Goal: Complete application form: Complete application form

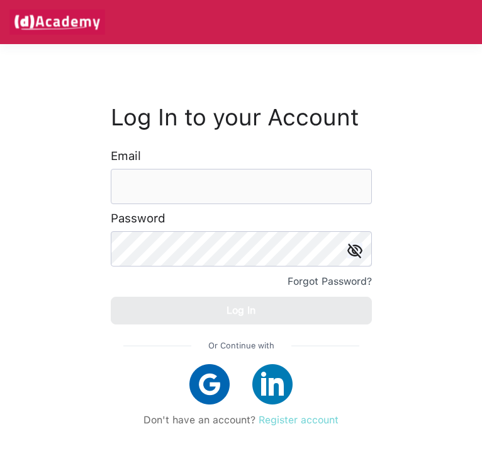
click at [320, 417] on link "Register account" at bounding box center [299, 420] width 80 height 12
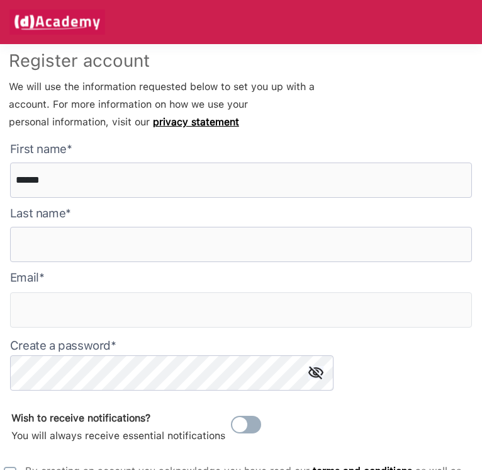
type here "******"
type input "********"
type input "**********"
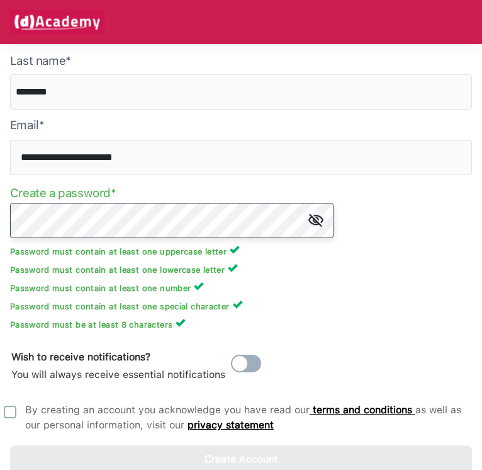
scroll to position [153, 0]
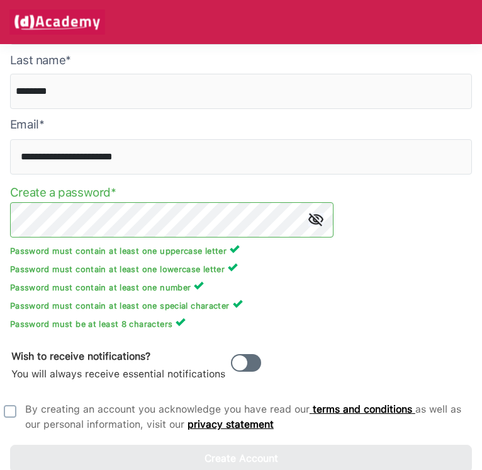
click at [246, 366] on span at bounding box center [246, 363] width 30 height 18
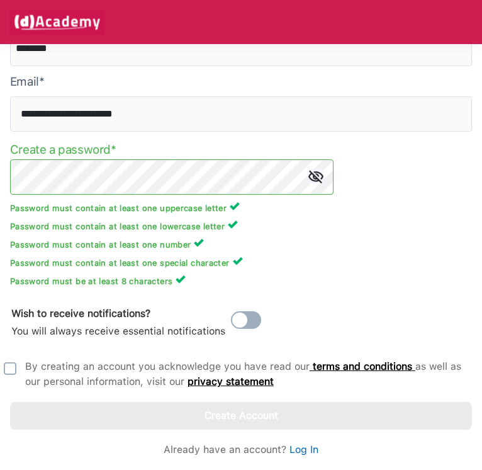
scroll to position [196, 0]
click at [14, 371] on img at bounding box center [10, 368] width 13 height 13
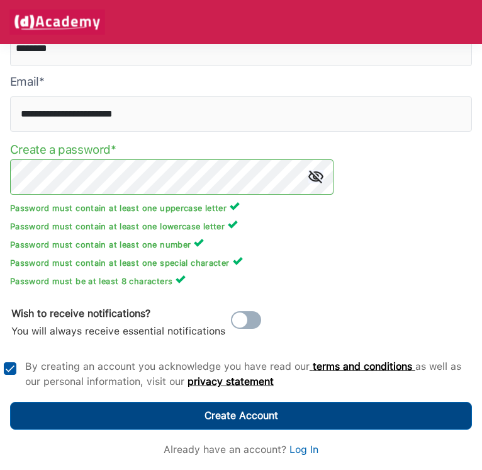
click at [96, 407] on button "Create Account" at bounding box center [241, 416] width 462 height 28
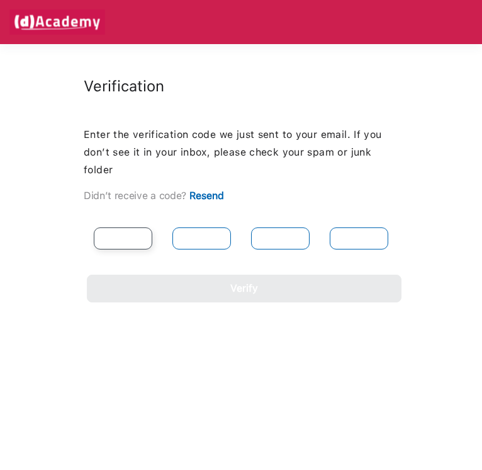
click at [139, 237] on input "text" at bounding box center [123, 238] width 59 height 22
type input "*"
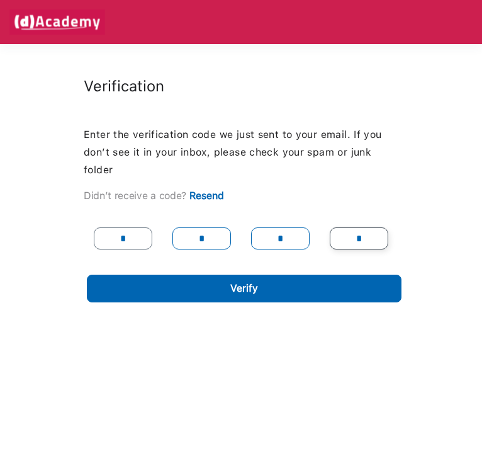
type input "*"
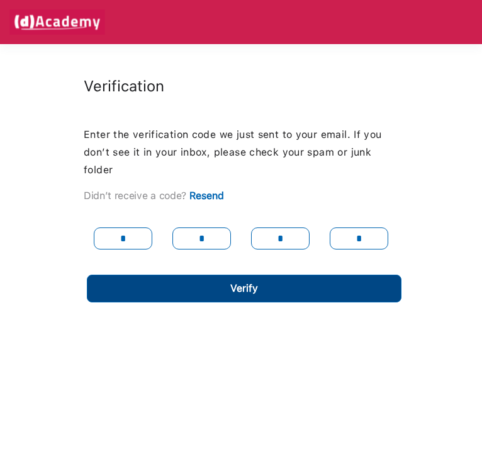
click at [144, 290] on button "Verify" at bounding box center [244, 288] width 315 height 28
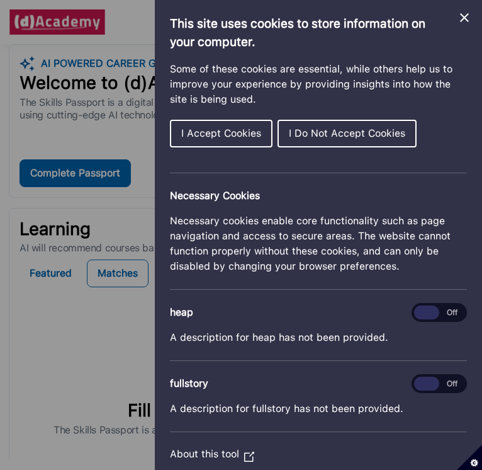
click at [231, 140] on button "I Accept Cookies" at bounding box center [221, 134] width 103 height 28
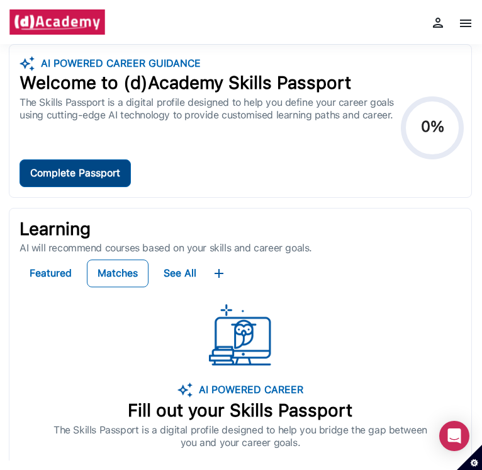
click at [74, 178] on div "Complete Passport" at bounding box center [75, 173] width 90 height 18
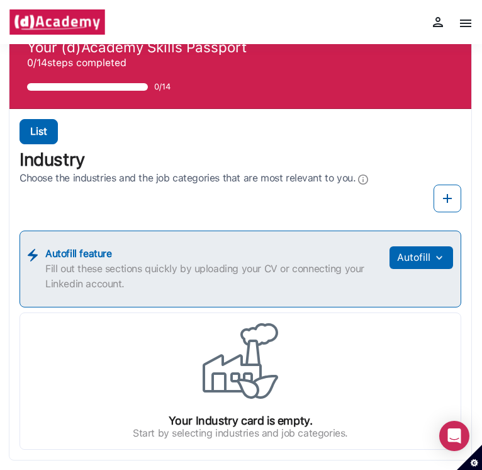
scroll to position [21, 0]
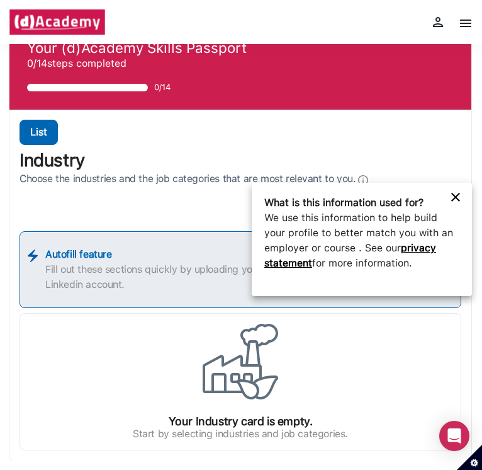
click at [237, 124] on div at bounding box center [241, 235] width 482 height 470
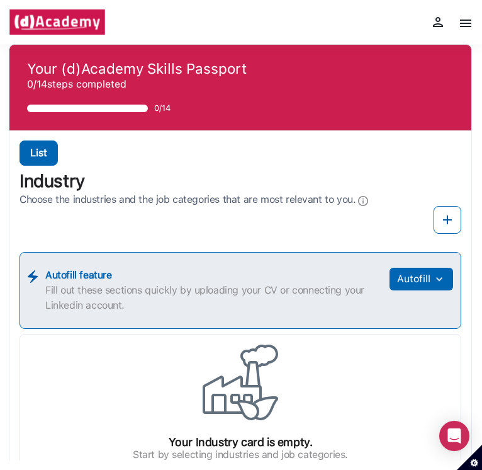
scroll to position [0, 0]
drag, startPoint x: 157, startPoint y: 1, endPoint x: 449, endPoint y: 215, distance: 362.2
click at [449, 215] on img at bounding box center [447, 219] width 15 height 15
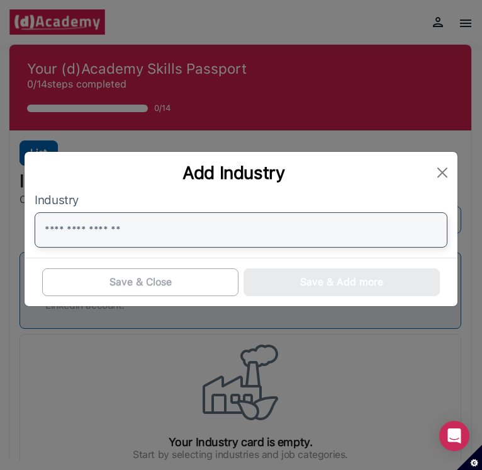
click at [339, 247] on input "text" at bounding box center [241, 229] width 412 height 35
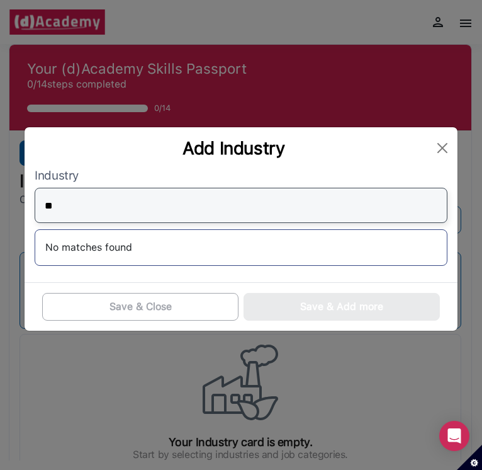
type input "*"
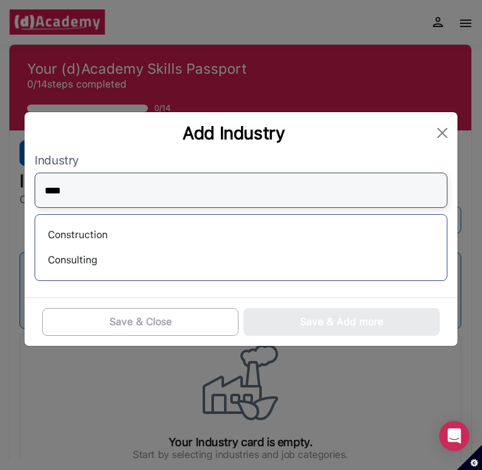
type input "****"
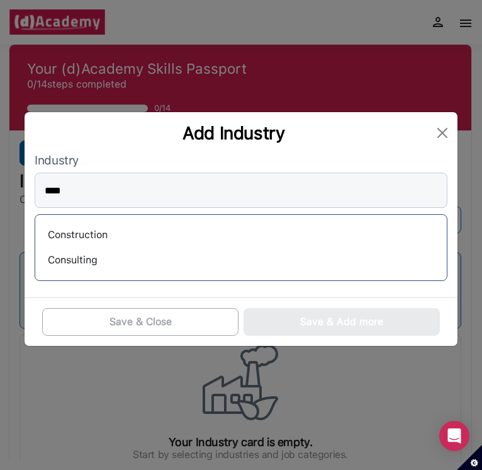
click at [217, 266] on div "Consulting" at bounding box center [240, 260] width 391 height 20
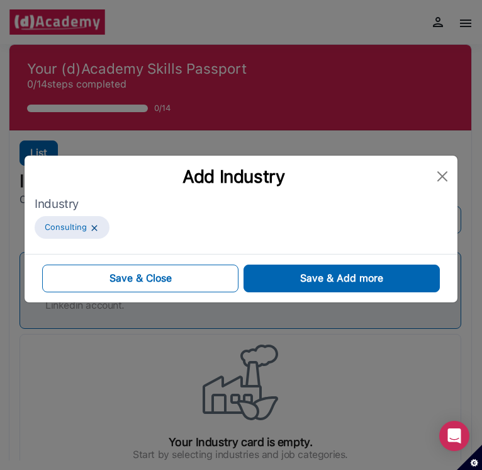
click at [255, 230] on div "Industry Consulting" at bounding box center [241, 220] width 412 height 47
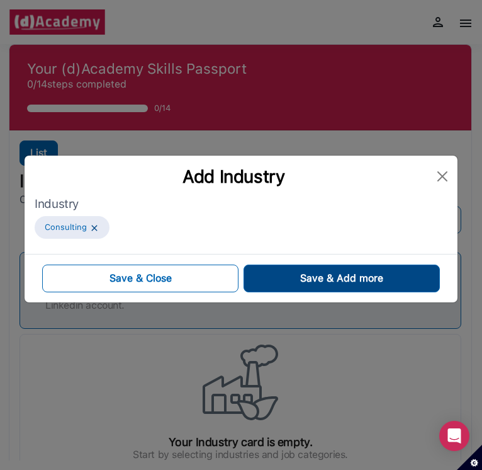
click at [283, 276] on button "Save & Add more" at bounding box center [342, 278] width 196 height 28
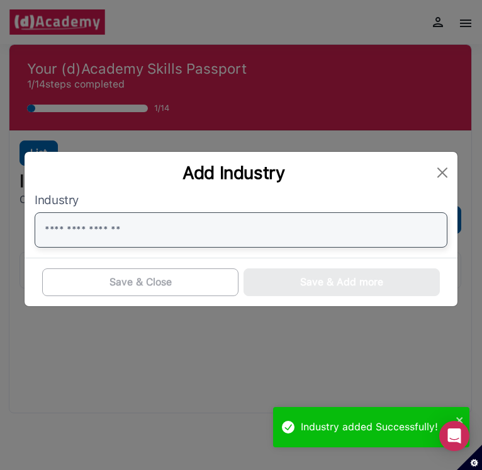
click at [212, 227] on input "text" at bounding box center [241, 229] width 412 height 35
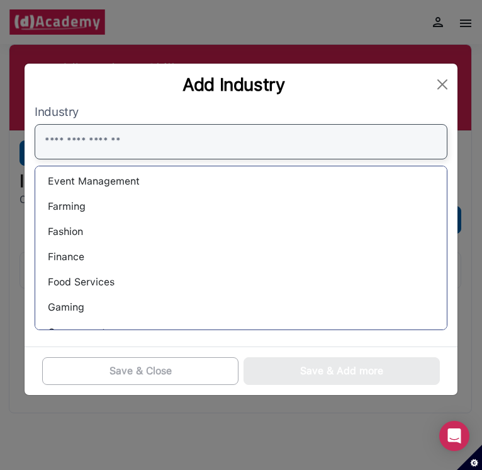
scroll to position [411, 0]
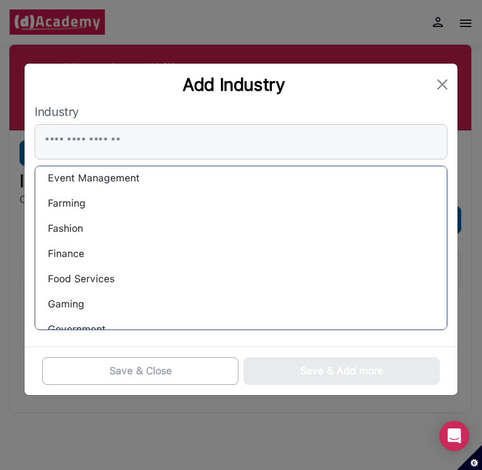
click at [71, 254] on div "Finance" at bounding box center [240, 254] width 391 height 20
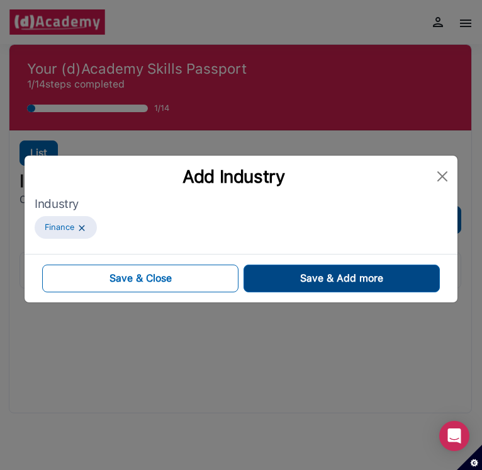
click at [287, 268] on button "Save & Add more" at bounding box center [342, 278] width 196 height 28
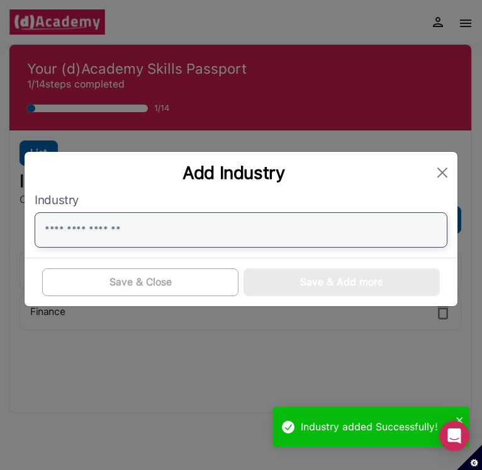
click at [190, 244] on input "text" at bounding box center [241, 229] width 412 height 35
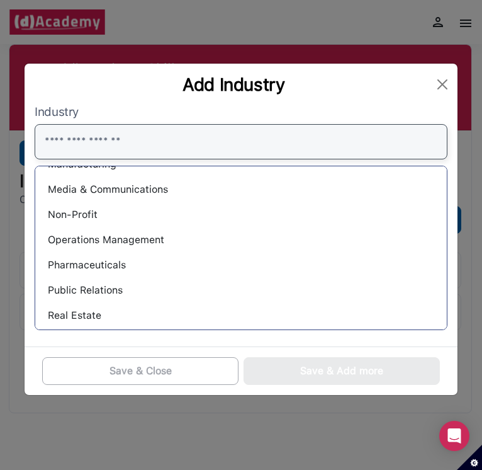
scroll to position [727, 0]
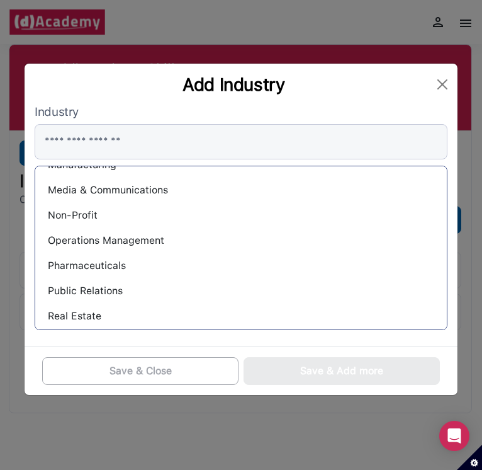
click at [149, 242] on div "Operations Management" at bounding box center [240, 240] width 391 height 20
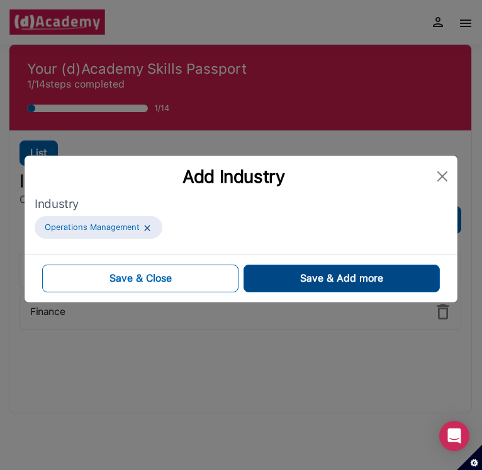
click at [274, 271] on button "Save & Add more" at bounding box center [342, 278] width 196 height 28
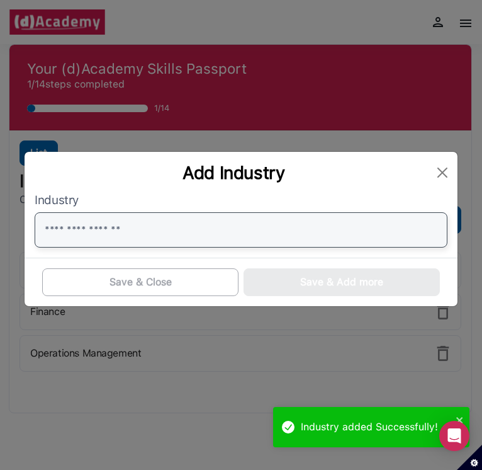
click at [161, 242] on input "text" at bounding box center [241, 229] width 412 height 35
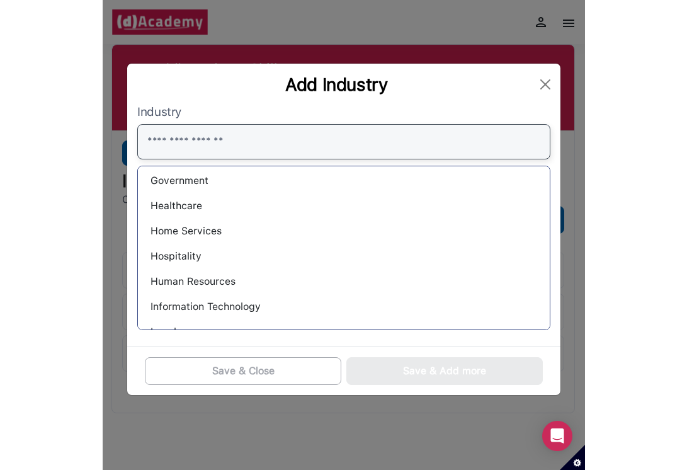
scroll to position [528, 0]
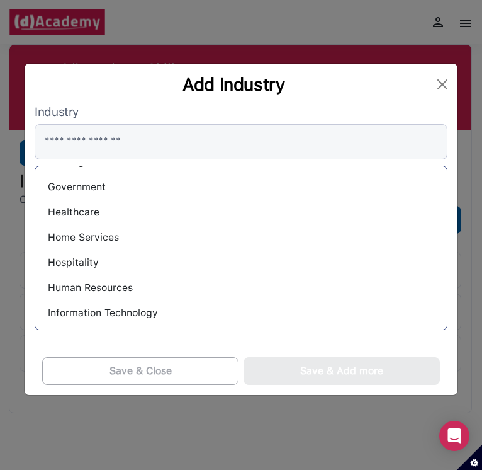
click at [91, 257] on div "Hospitality" at bounding box center [240, 262] width 391 height 20
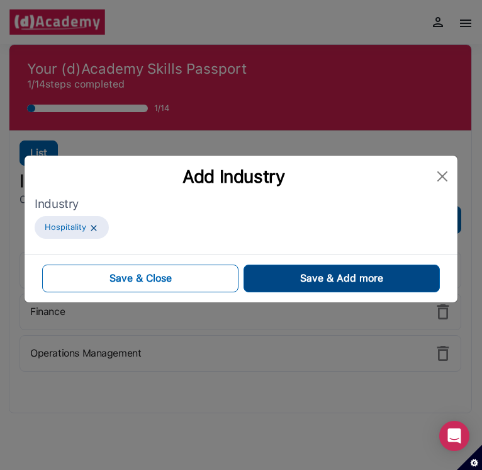
click at [311, 279] on span "Save & Add more" at bounding box center [341, 278] width 83 height 15
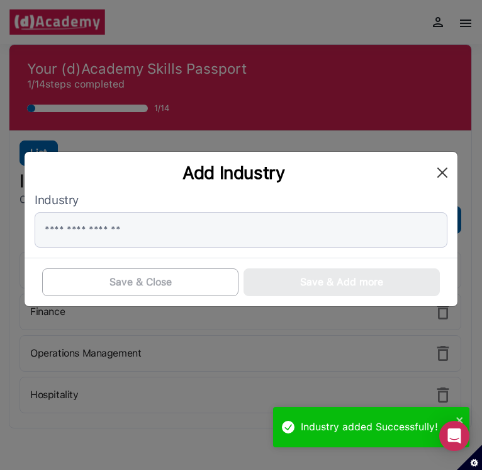
click at [443, 176] on button "Close" at bounding box center [443, 172] width 20 height 20
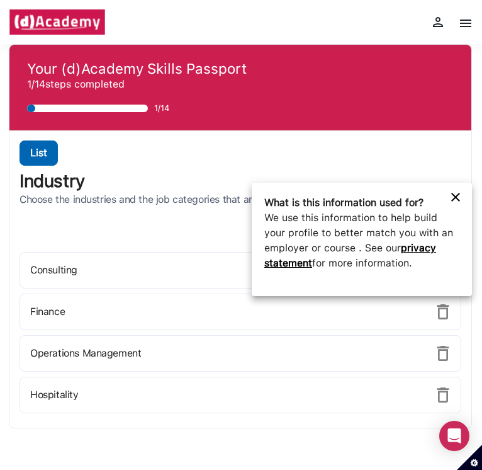
click at [454, 200] on icon at bounding box center [455, 197] width 9 height 9
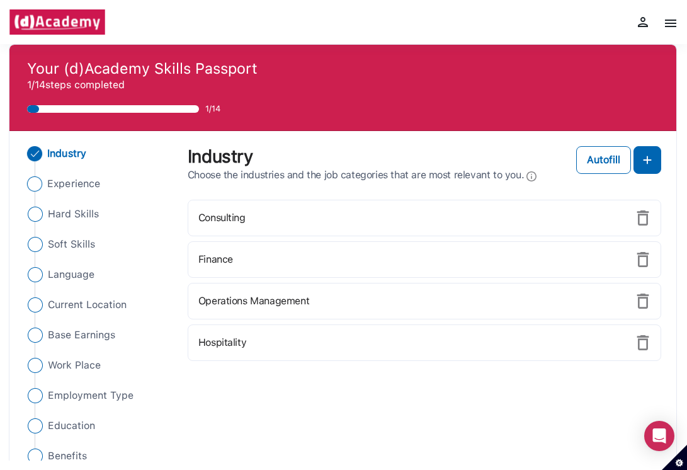
click at [81, 184] on span "Experience" at bounding box center [73, 183] width 53 height 15
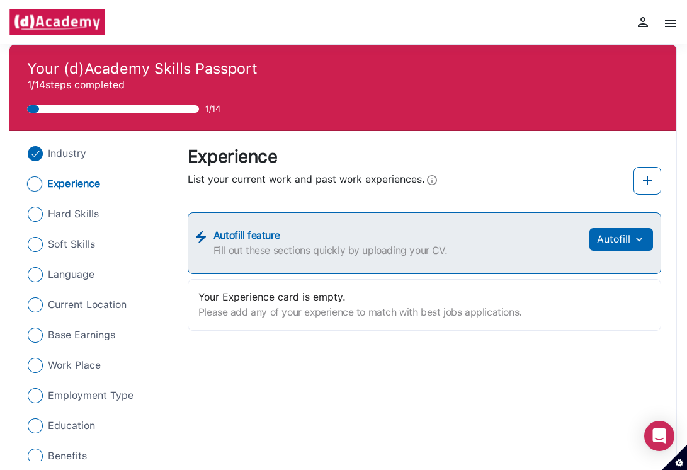
click at [482, 185] on div "List your current work and past work experiences." at bounding box center [424, 181] width 473 height 28
click at [482, 185] on img at bounding box center [647, 180] width 15 height 15
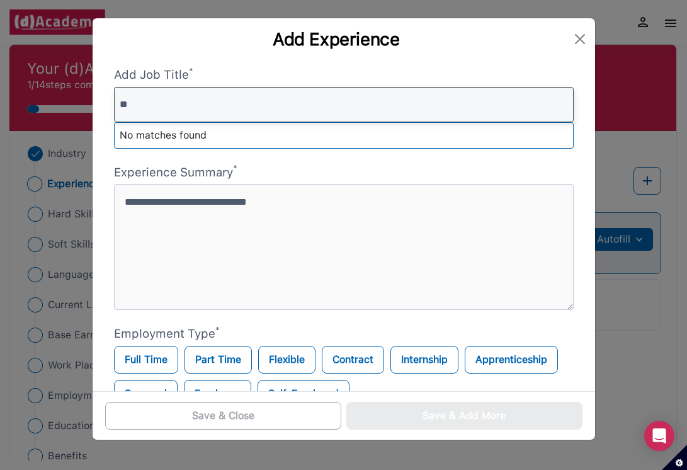
type input "*"
type input "**********"
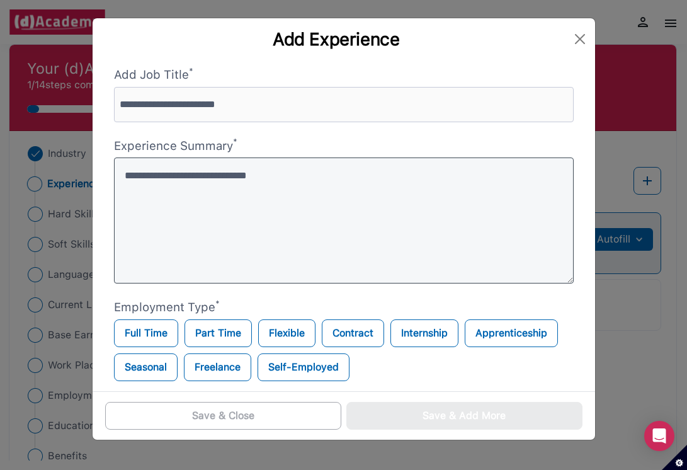
click at [239, 217] on textarea at bounding box center [344, 220] width 460 height 126
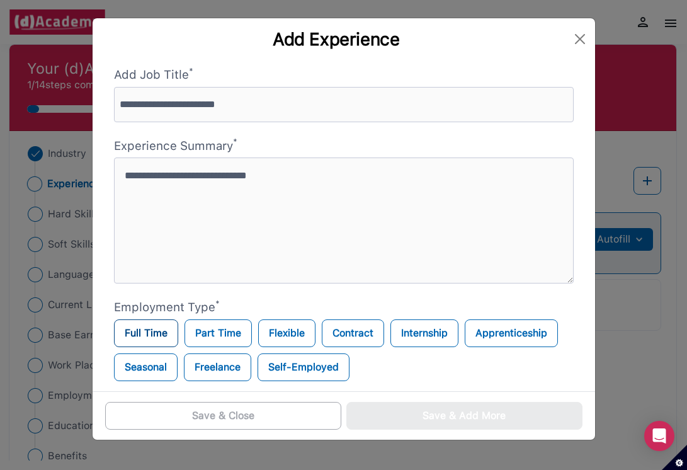
click at [162, 334] on label "Full Time" at bounding box center [146, 333] width 64 height 28
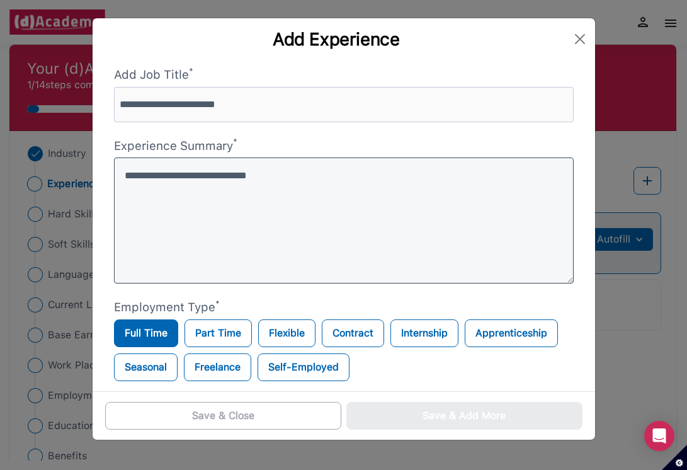
click at [221, 205] on textarea at bounding box center [344, 220] width 460 height 126
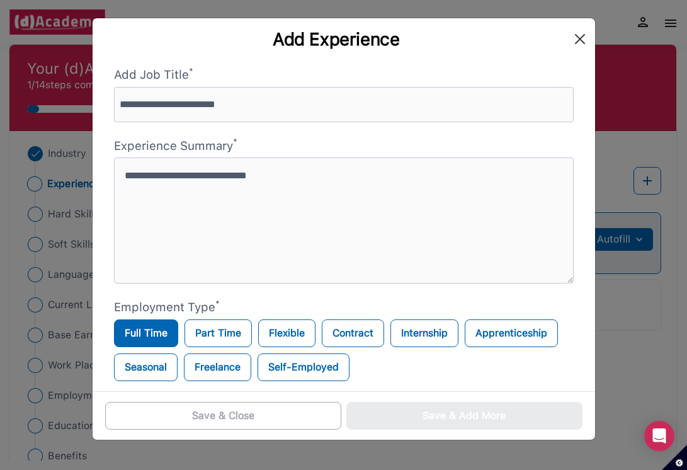
click at [482, 47] on button "Close" at bounding box center [580, 39] width 20 height 20
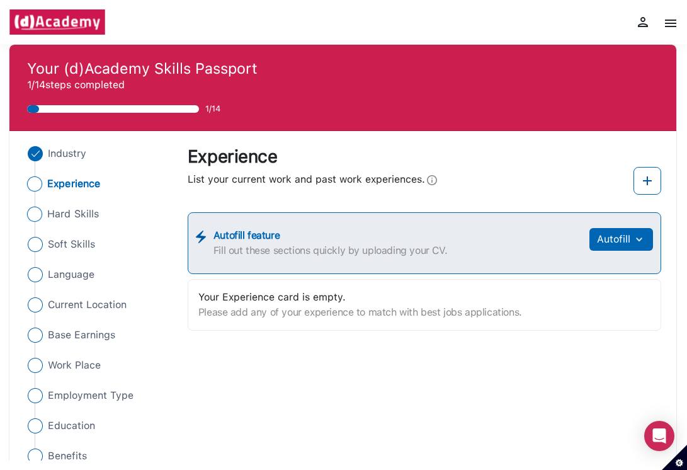
click at [88, 214] on span "Hard Skills" at bounding box center [73, 214] width 52 height 15
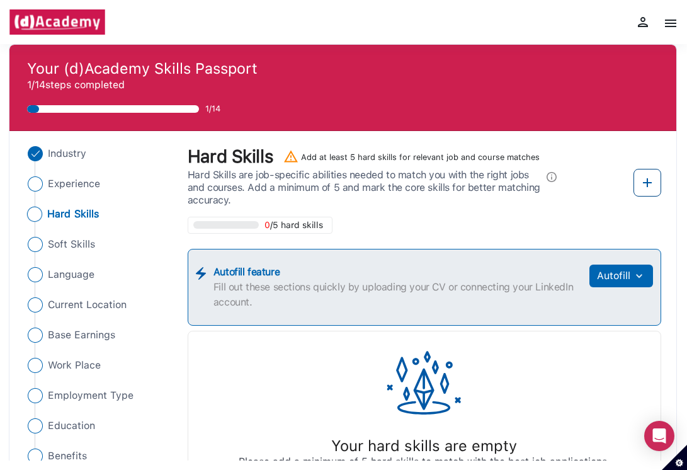
click at [482, 181] on img at bounding box center [647, 182] width 15 height 15
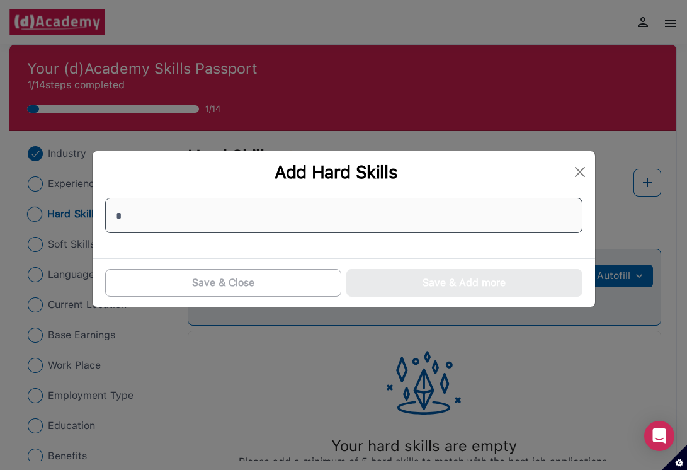
click at [415, 212] on div "*" at bounding box center [344, 215] width 472 height 45
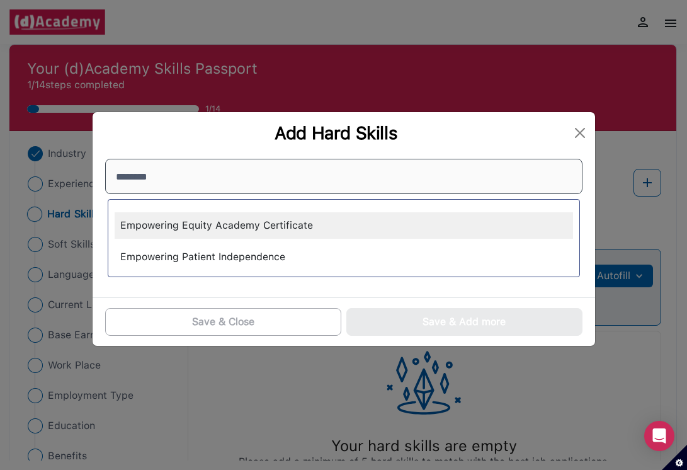
type input "*********"
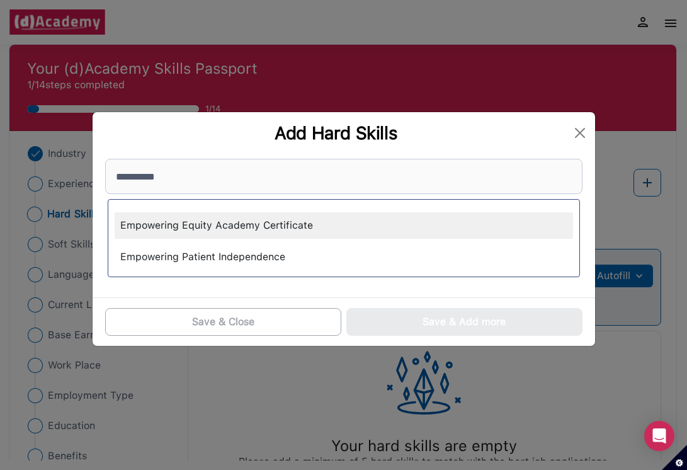
drag, startPoint x: 415, startPoint y: 212, endPoint x: 388, endPoint y: 231, distance: 32.5
click at [388, 231] on div "Empowering Equity Academy Certificate" at bounding box center [344, 225] width 458 height 26
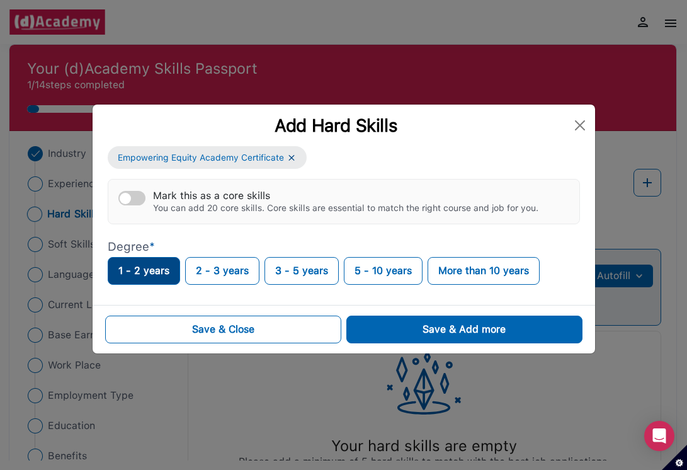
click at [139, 268] on button "1 - 2 years" at bounding box center [144, 271] width 72 height 28
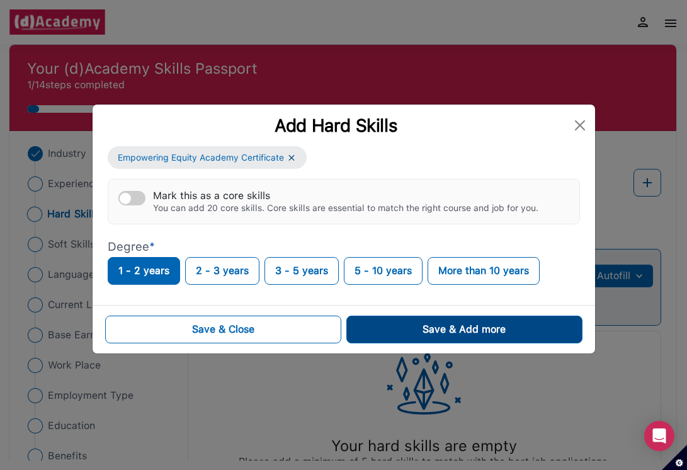
click at [407, 335] on button "Save & Add more" at bounding box center [464, 329] width 236 height 28
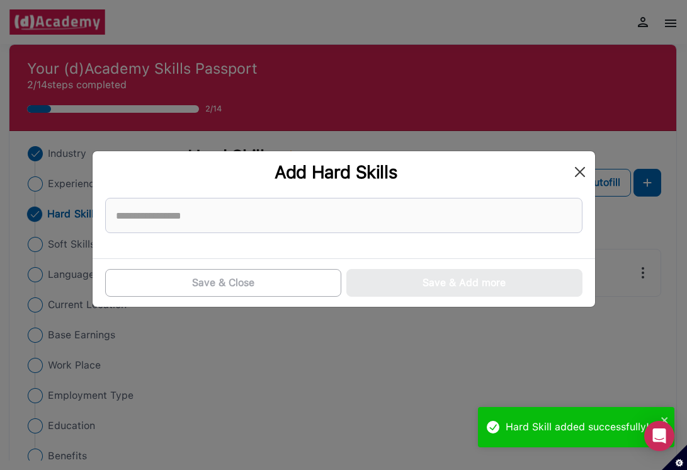
click at [482, 173] on button "Close" at bounding box center [580, 172] width 20 height 20
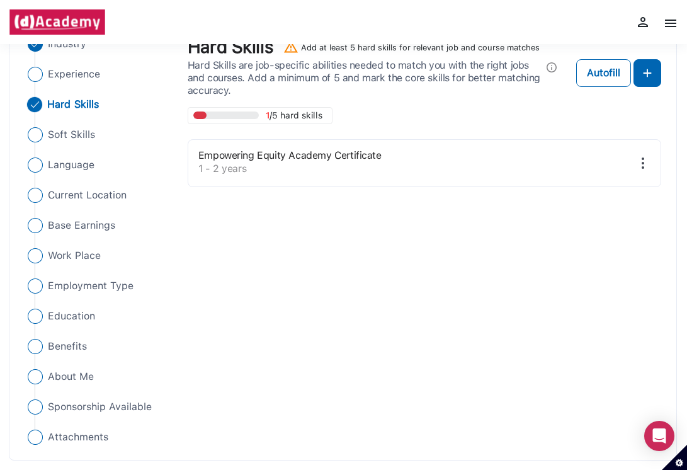
scroll to position [109, 0]
